Goal: Information Seeking & Learning: Learn about a topic

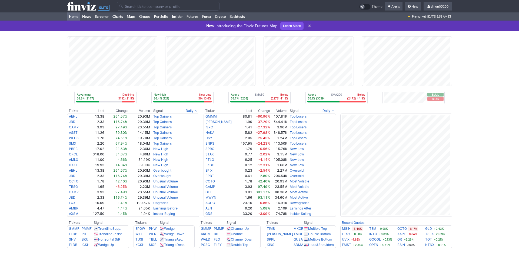
scroll to position [16, 0]
click at [140, 9] on input "Search" at bounding box center [168, 6] width 103 height 9
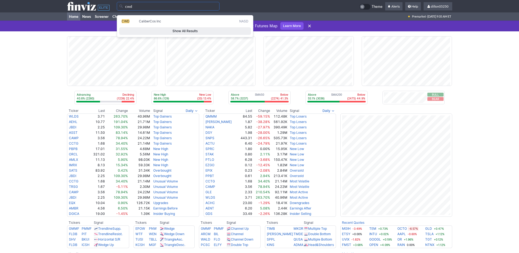
click at [130, 23] on span "CWD" at bounding box center [126, 21] width 8 height 4
type input "CWD"
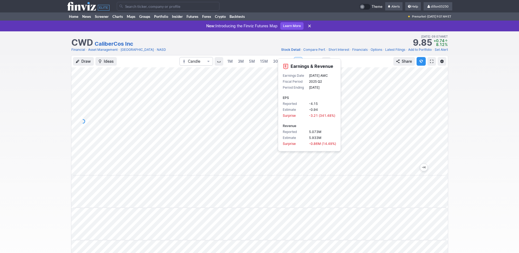
click at [430, 64] on span at bounding box center [431, 61] width 3 height 4
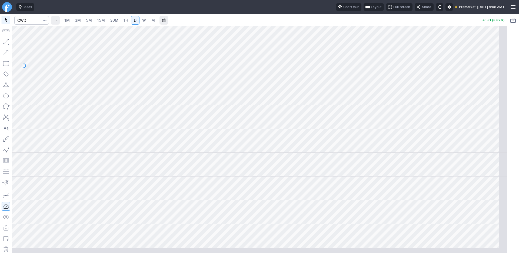
click at [371, 9] on span "Layout" at bounding box center [376, 6] width 11 height 5
click at [319, 23] on button "Layout" at bounding box center [315, 21] width 8 height 8
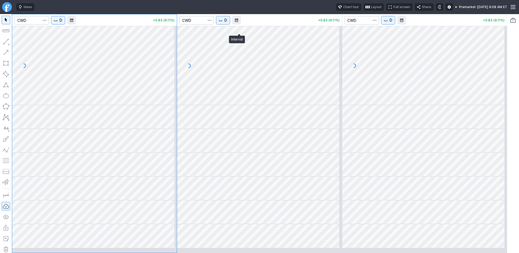
click at [227, 23] on span "D" at bounding box center [225, 20] width 3 height 5
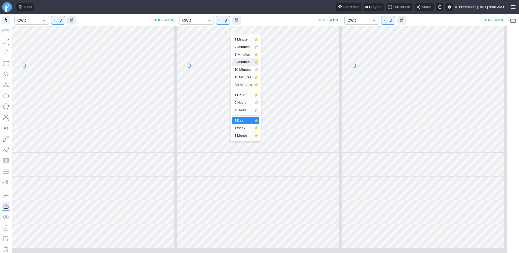
click at [244, 65] on span "5 Minutes" at bounding box center [243, 62] width 17 height 5
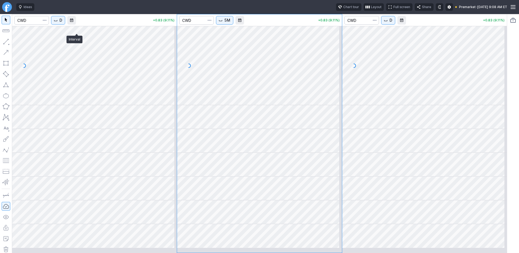
click at [62, 23] on span "D" at bounding box center [61, 20] width 3 height 5
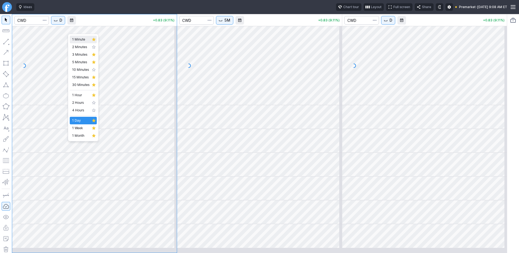
click at [84, 42] on span "1 Minute" at bounding box center [80, 39] width 17 height 5
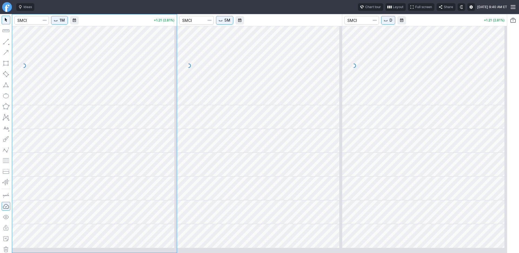
click at [100, 83] on div at bounding box center [94, 133] width 165 height 239
click at [259, 103] on div at bounding box center [259, 65] width 165 height 79
drag, startPoint x: 139, startPoint y: 108, endPoint x: 89, endPoint y: 114, distance: 50.3
click at [89, 114] on div at bounding box center [94, 137] width 165 height 222
click at [412, 105] on div at bounding box center [424, 65] width 165 height 79
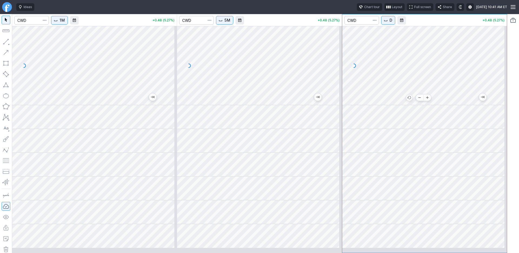
drag, startPoint x: 454, startPoint y: 111, endPoint x: 413, endPoint y: 114, distance: 41.2
click at [413, 114] on div at bounding box center [424, 137] width 165 height 222
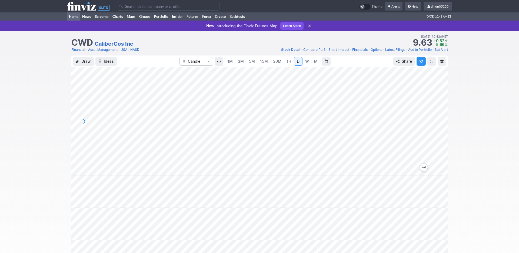
click at [78, 21] on link "Home" at bounding box center [73, 16] width 13 height 8
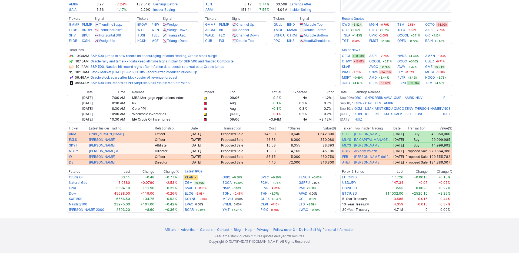
scroll to position [280, 0]
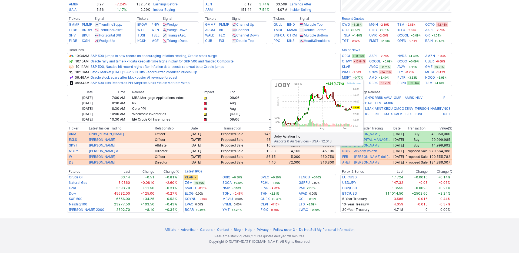
click at [351, 80] on link "JOBY" at bounding box center [346, 82] width 9 height 5
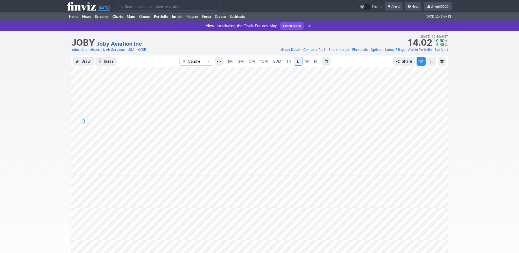
click at [430, 64] on span at bounding box center [431, 61] width 3 height 4
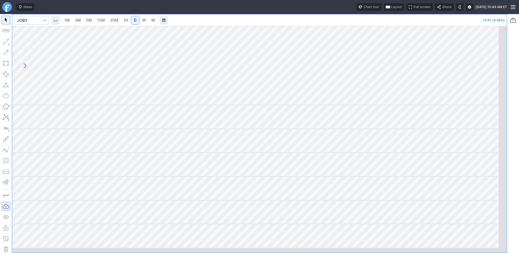
click at [391, 10] on span "Layout" at bounding box center [396, 6] width 11 height 5
click at [347, 22] on button "Layout" at bounding box center [343, 21] width 8 height 8
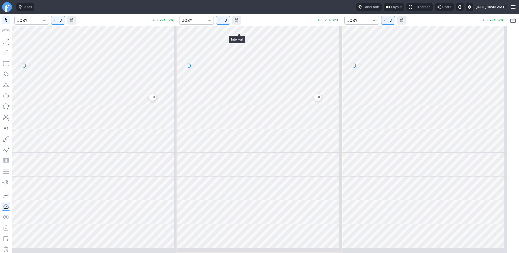
click at [227, 23] on span "D" at bounding box center [225, 20] width 3 height 5
click at [244, 65] on span "5 Minutes" at bounding box center [243, 62] width 17 height 5
click at [62, 23] on span "D" at bounding box center [61, 20] width 3 height 5
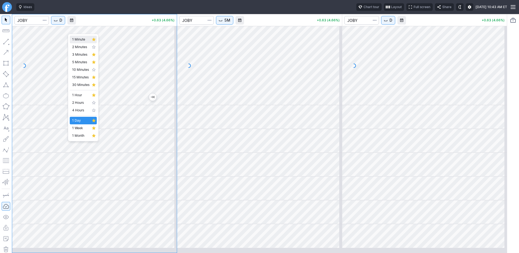
click at [79, 39] on span "1 Minute" at bounding box center [80, 39] width 17 height 5
